Goal: Information Seeking & Learning: Learn about a topic

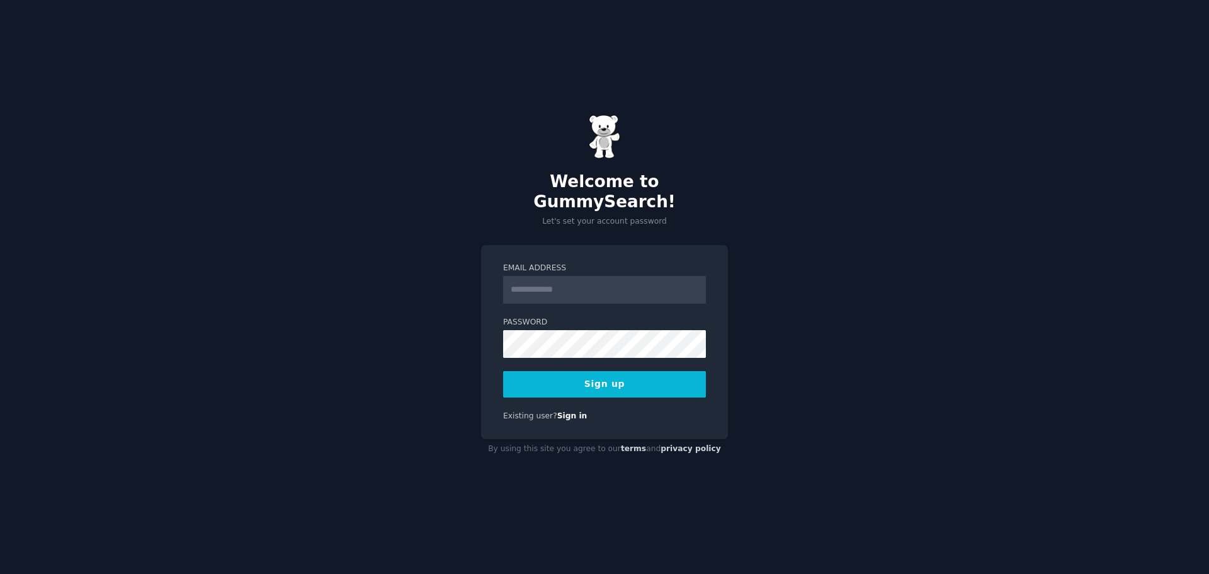
type input "**********"
click at [689, 336] on icon at bounding box center [690, 343] width 14 height 15
click at [588, 375] on button "Sign up" at bounding box center [604, 384] width 203 height 26
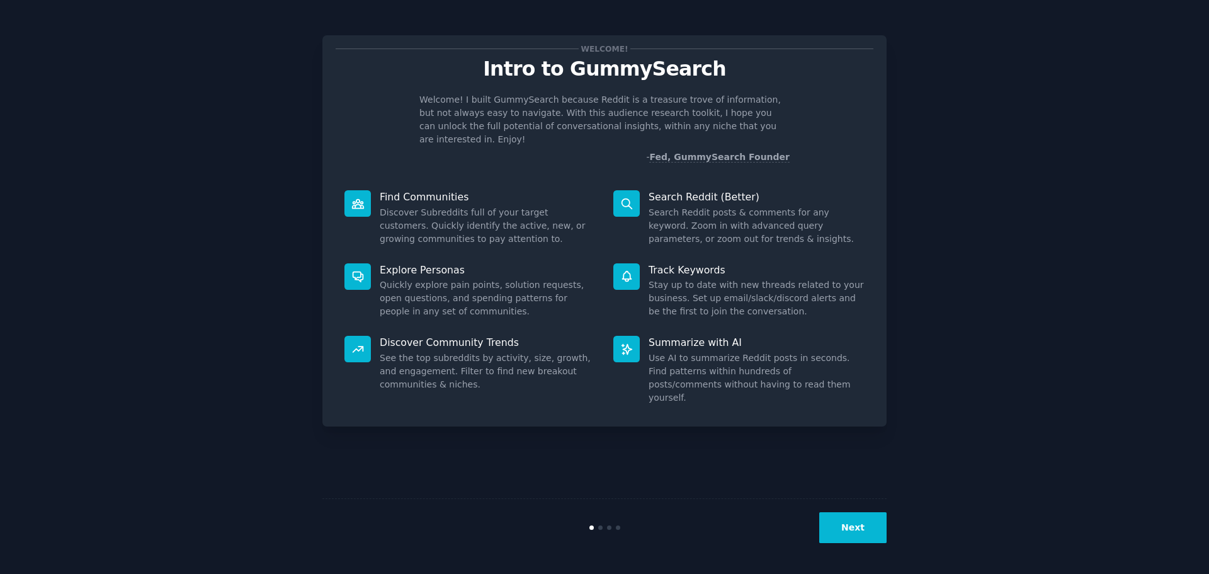
click at [843, 536] on button "Next" at bounding box center [852, 527] width 67 height 31
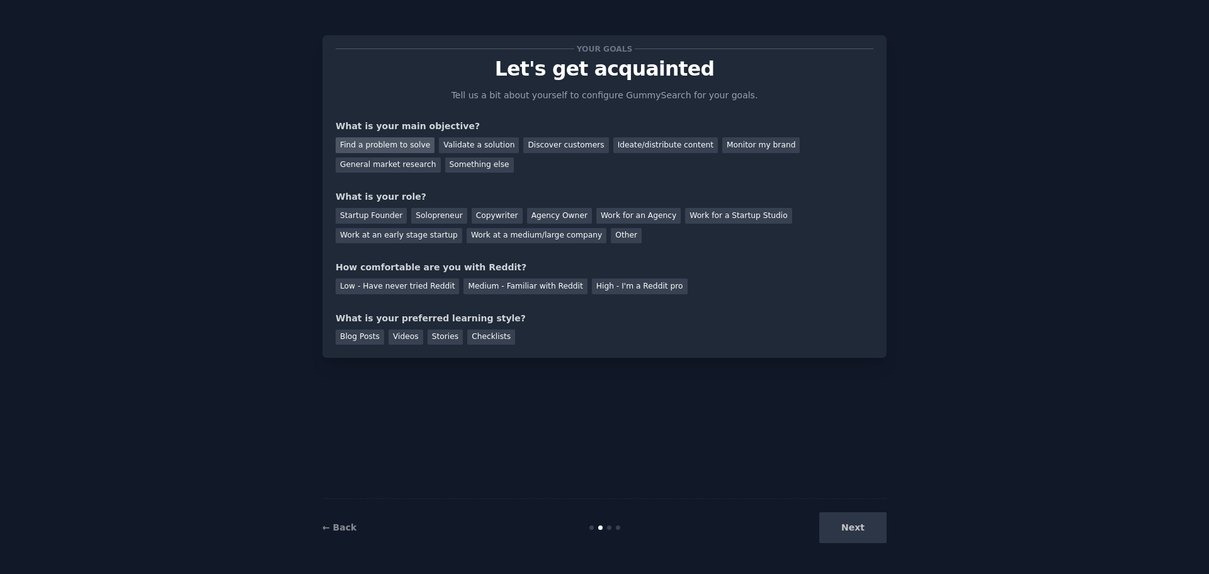
click at [395, 145] on div "Find a problem to solve" at bounding box center [385, 145] width 99 height 16
click at [380, 213] on div "Startup Founder" at bounding box center [371, 216] width 71 height 16
click at [492, 291] on div "Medium - Familiar with Reddit" at bounding box center [524, 286] width 123 height 16
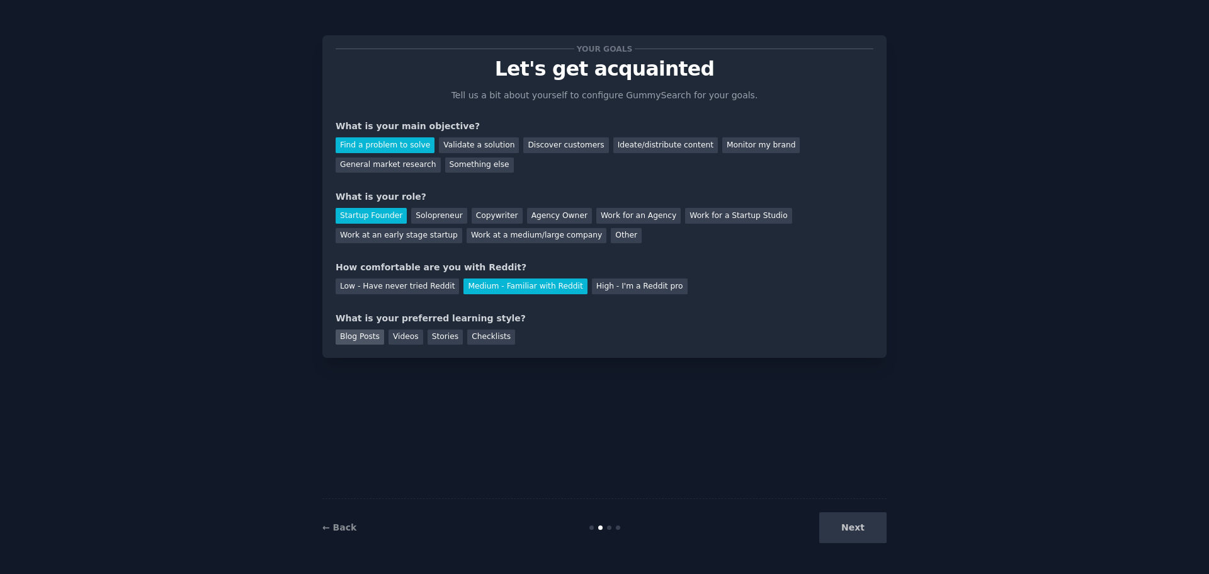
click at [354, 343] on div "Blog Posts" at bounding box center [360, 337] width 48 height 16
click at [405, 338] on div "Videos" at bounding box center [405, 337] width 35 height 16
click at [357, 332] on div "Blog Posts" at bounding box center [360, 337] width 48 height 16
click at [401, 336] on div "Videos" at bounding box center [405, 337] width 35 height 16
click at [846, 519] on button "Next" at bounding box center [852, 527] width 67 height 31
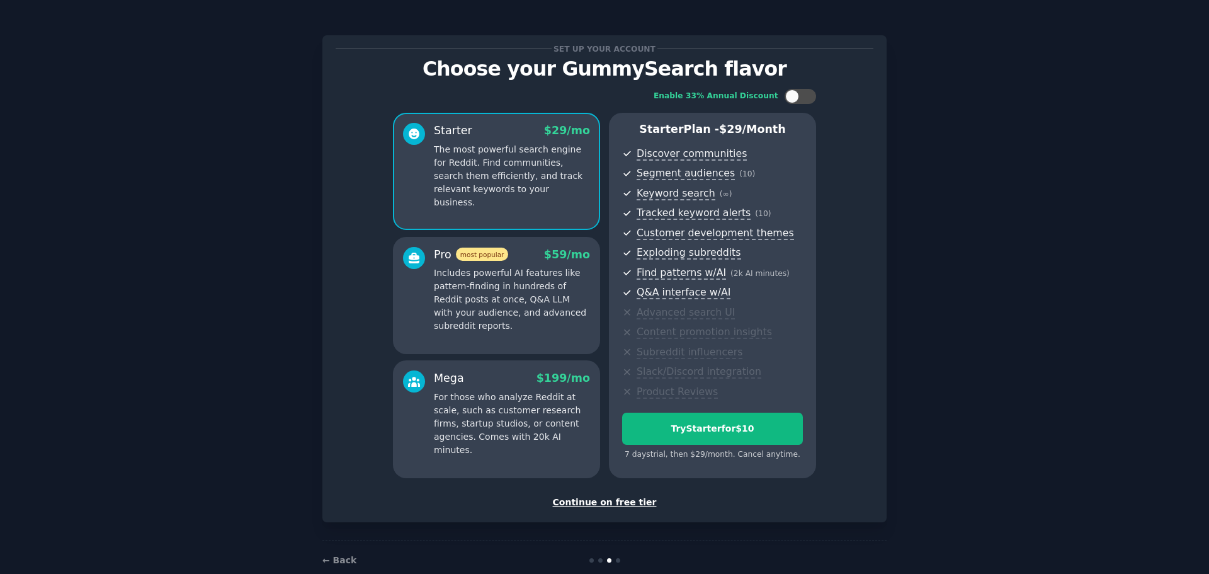
click at [609, 497] on div "Continue on free tier" at bounding box center [605, 502] width 538 height 13
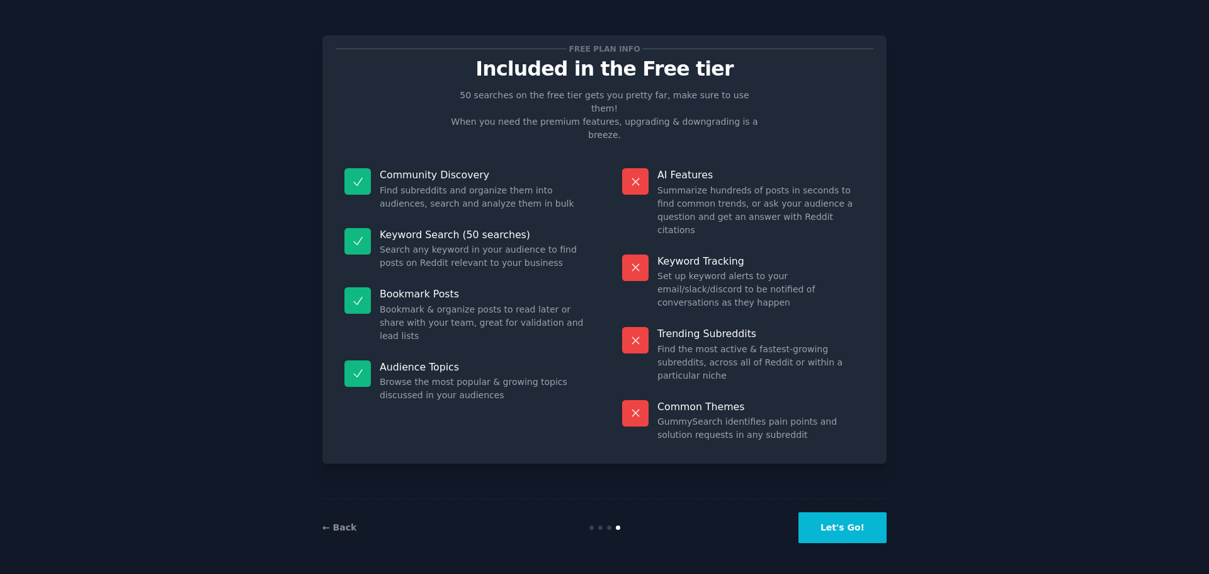
click at [846, 537] on button "Let's Go!" at bounding box center [842, 527] width 88 height 31
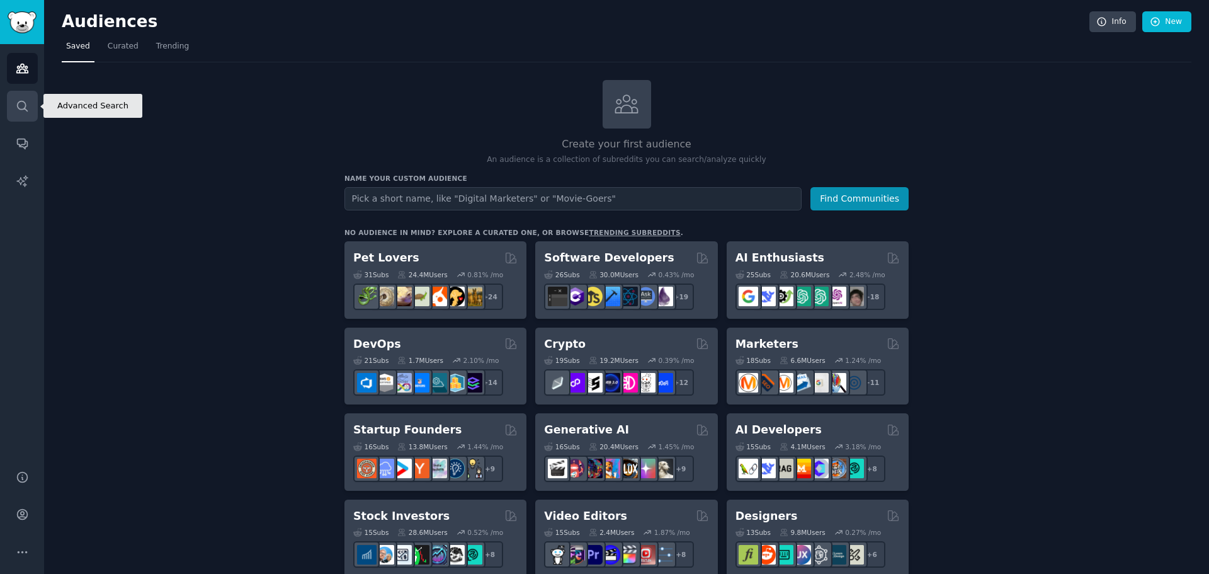
click at [14, 109] on link "Search" at bounding box center [22, 106] width 31 height 31
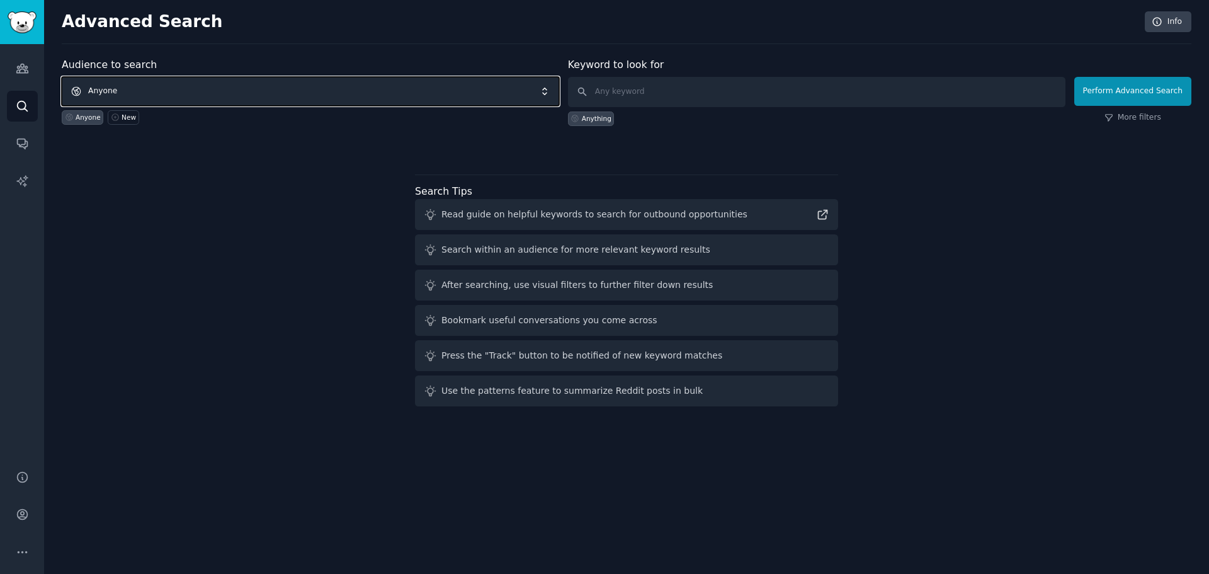
click at [150, 90] on span "Anyone" at bounding box center [310, 91] width 497 height 29
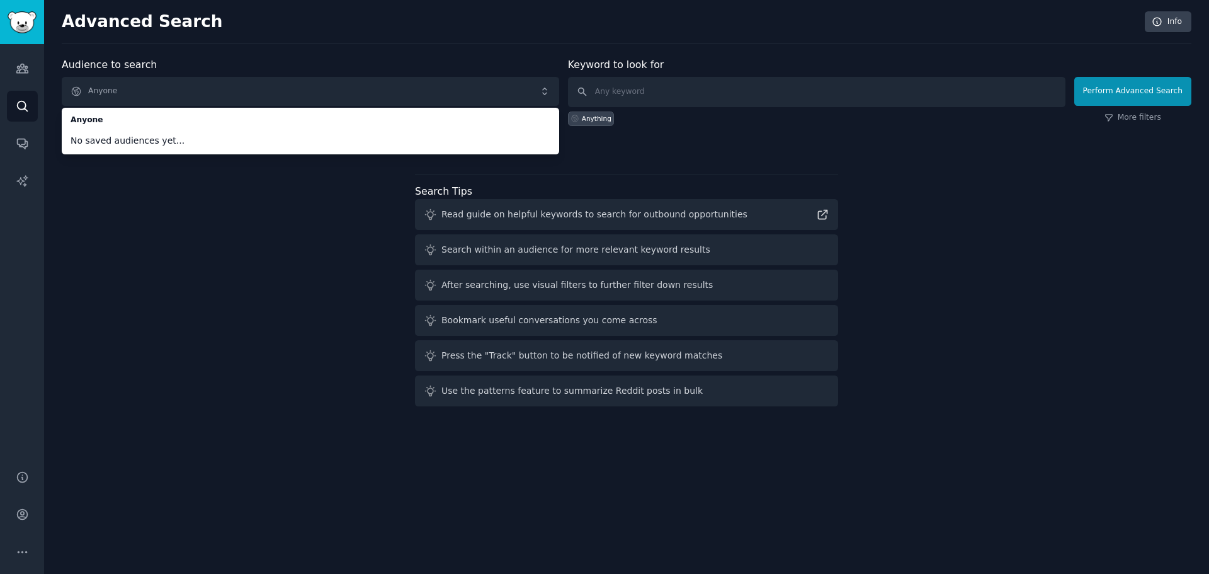
click at [147, 350] on div "Audience to search Anyone Anyone No saved audiences yet... Anyone New Keyword t…" at bounding box center [627, 234] width 1130 height 354
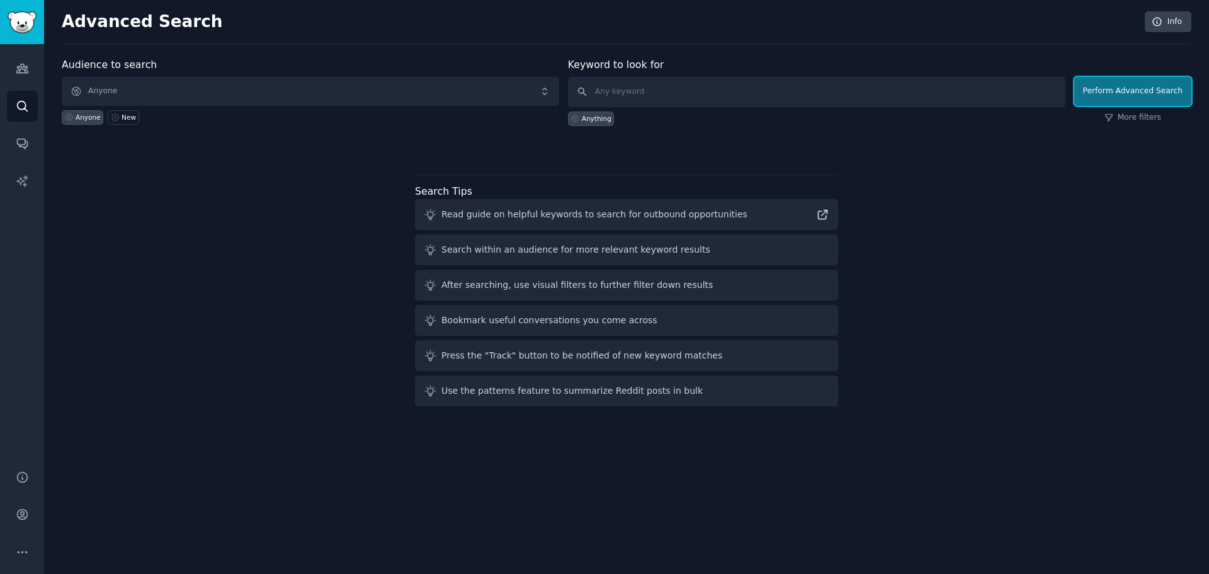
click at [1117, 94] on button "Perform Advanced Search" at bounding box center [1132, 91] width 117 height 29
click at [21, 71] on icon "Sidebar" at bounding box center [22, 68] width 13 height 13
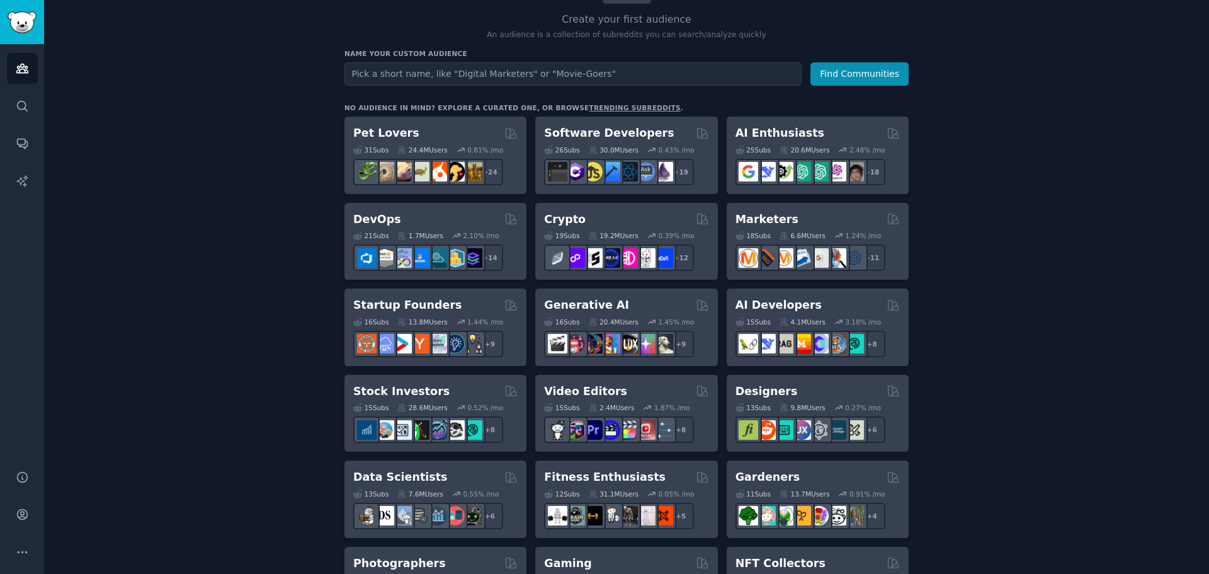
scroll to position [126, 0]
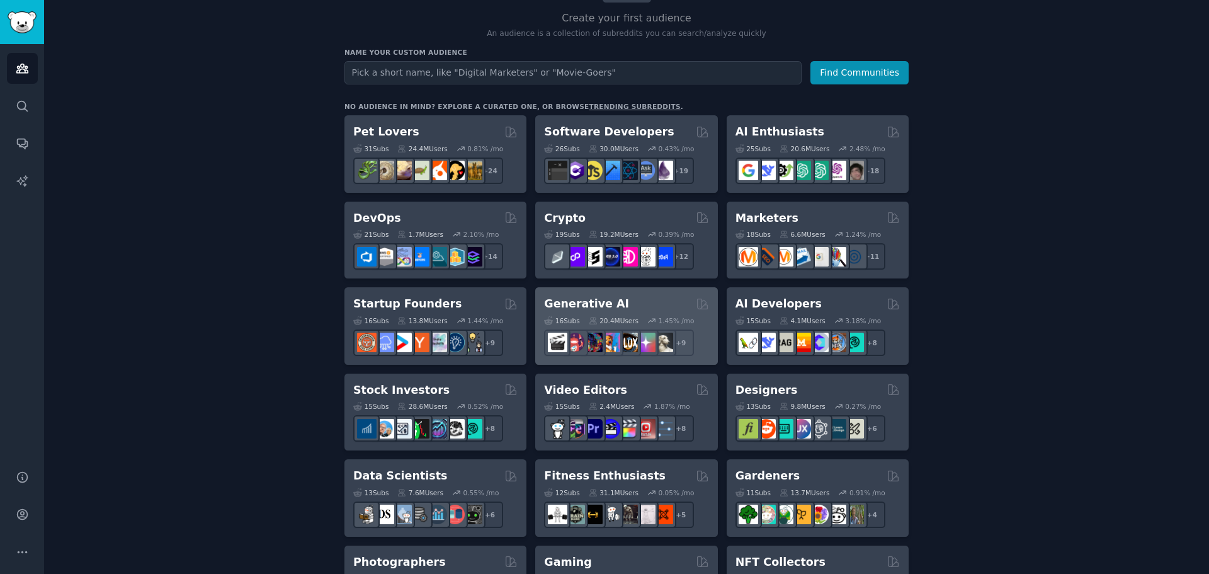
click at [572, 304] on h2 "Generative AI" at bounding box center [586, 304] width 85 height 16
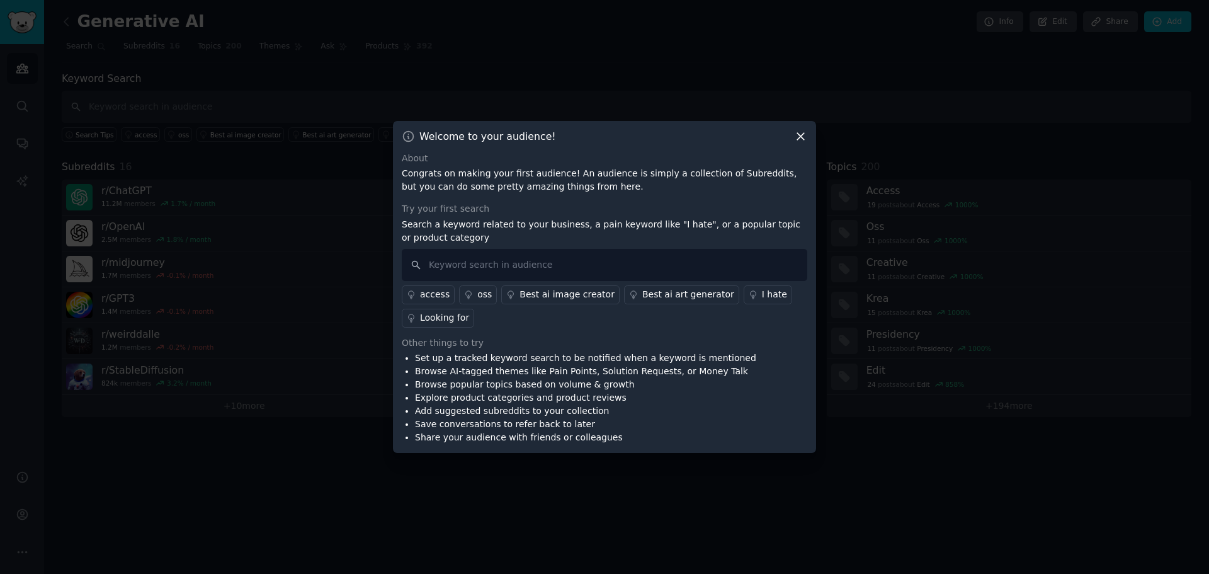
click at [532, 298] on div "Best ai image creator" at bounding box center [566, 294] width 95 height 13
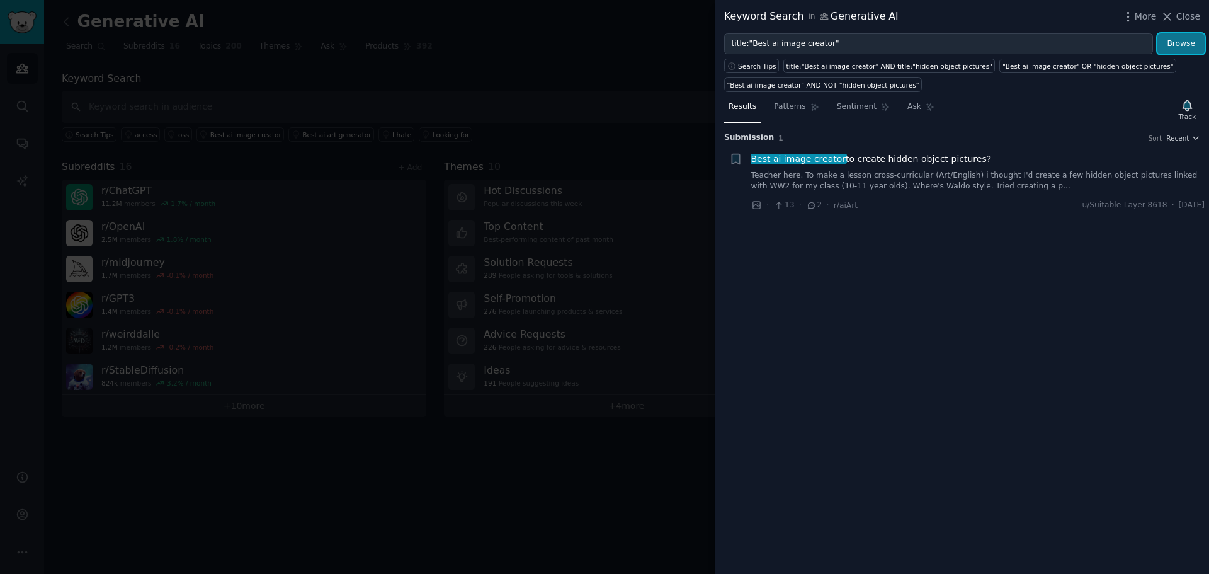
click at [1189, 45] on button "Browse" at bounding box center [1180, 43] width 47 height 21
click at [875, 165] on span "Best ai image creator to create hidden object pictures?" at bounding box center [871, 158] width 241 height 13
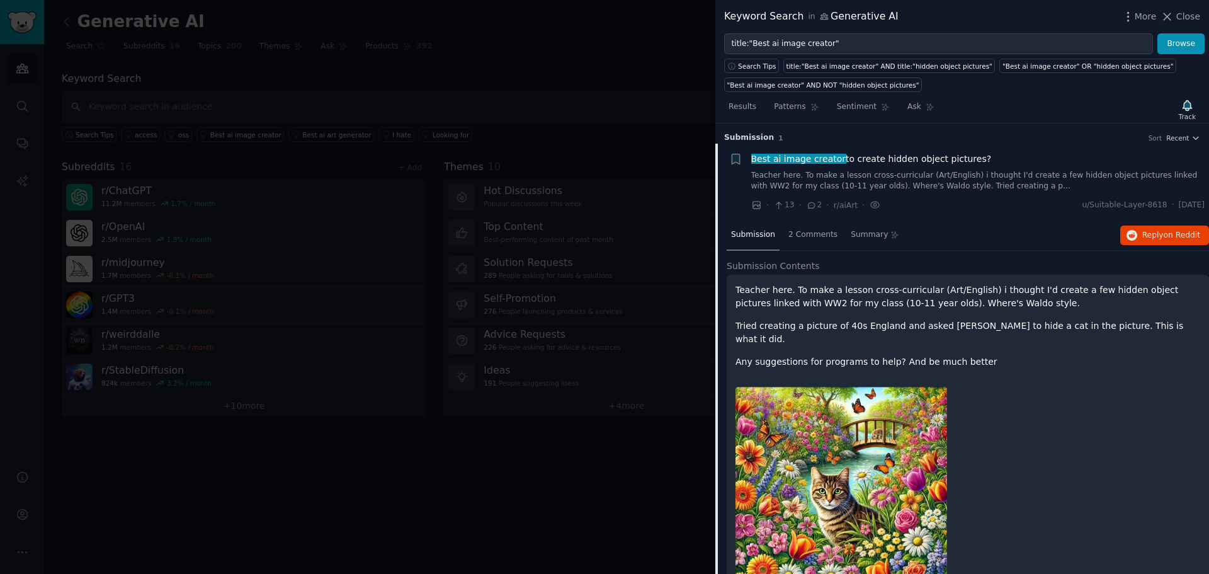
click at [700, 520] on div at bounding box center [604, 287] width 1209 height 574
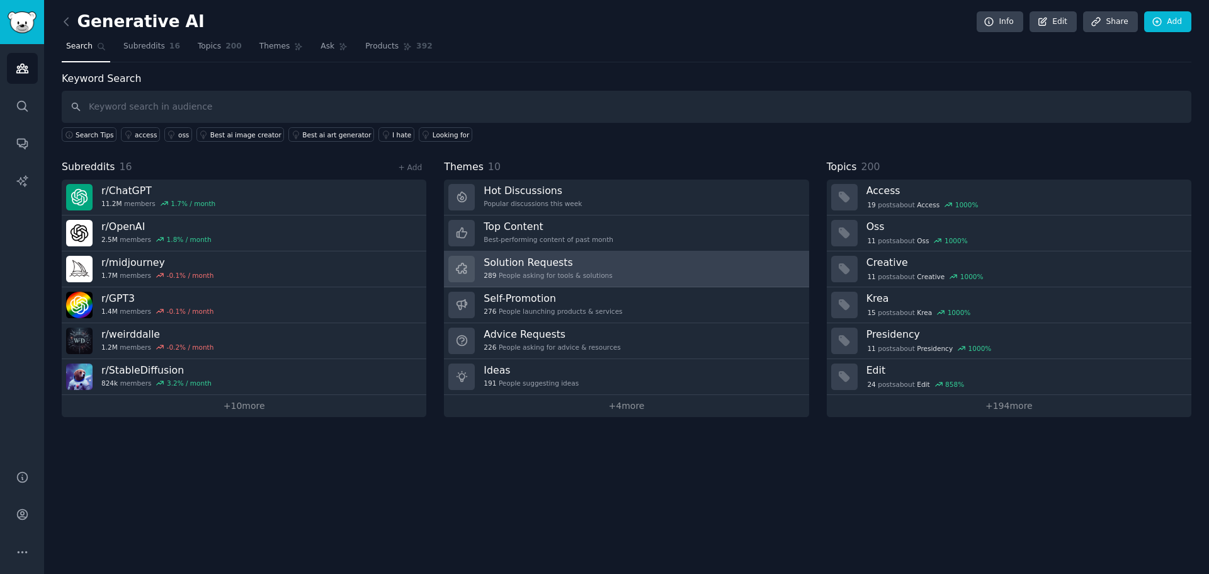
click at [663, 273] on link "Solution Requests 289 People asking for tools & solutions" at bounding box center [626, 269] width 365 height 36
